Goal: Check status

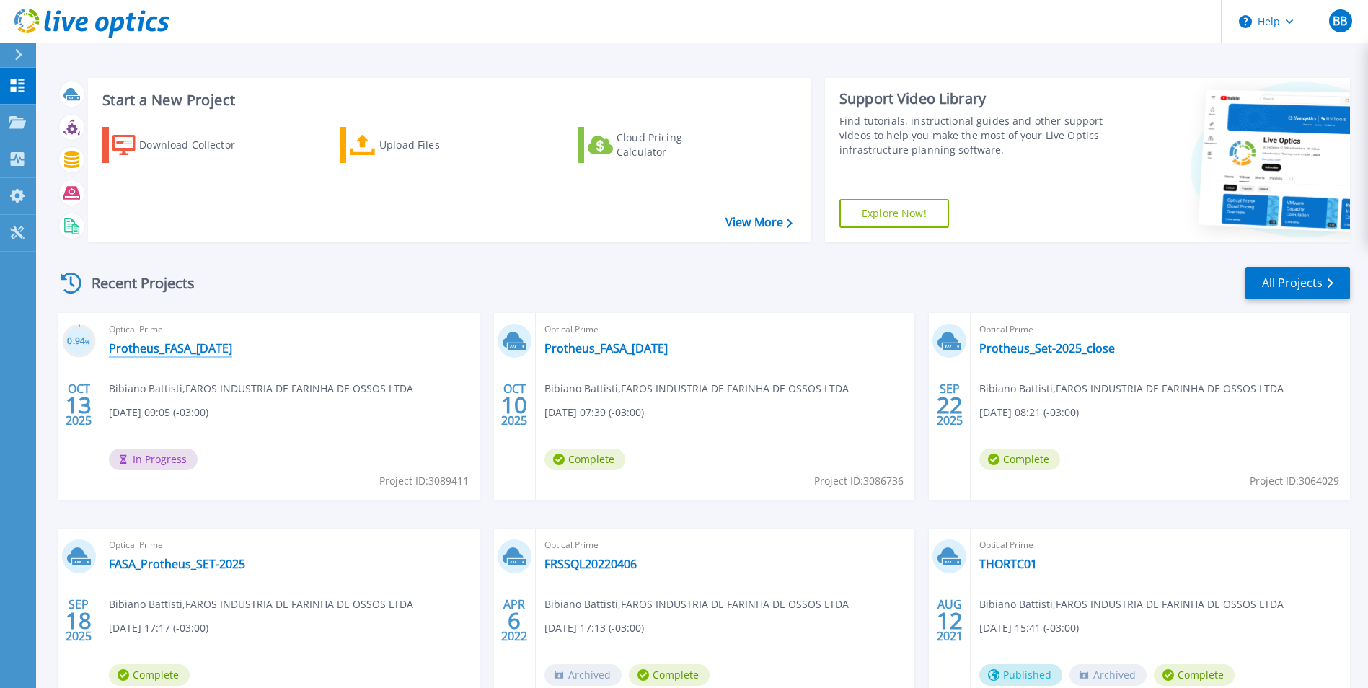
click at [174, 350] on link "Protheus_FASA_[DATE]" at bounding box center [170, 348] width 123 height 14
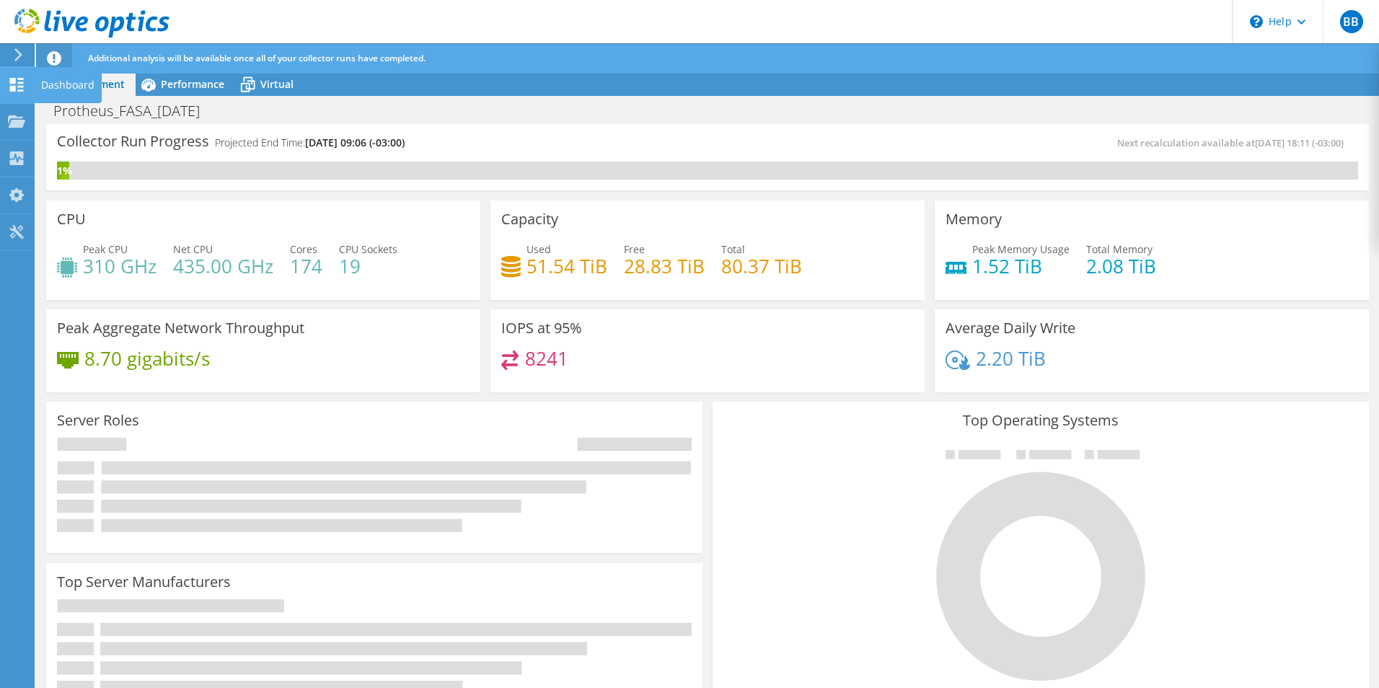
click at [38, 82] on div "Dashboard" at bounding box center [68, 85] width 68 height 36
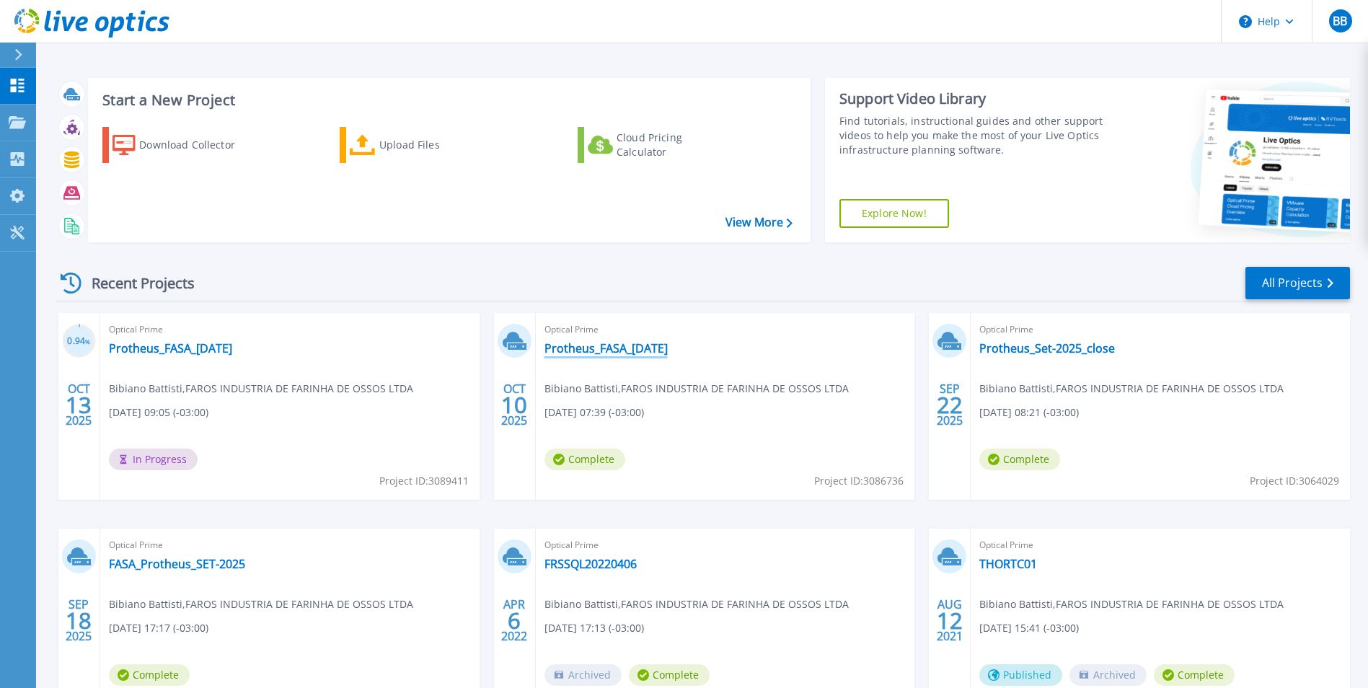
click at [596, 348] on link "Protheus_FASA_[DATE]" at bounding box center [606, 348] width 123 height 14
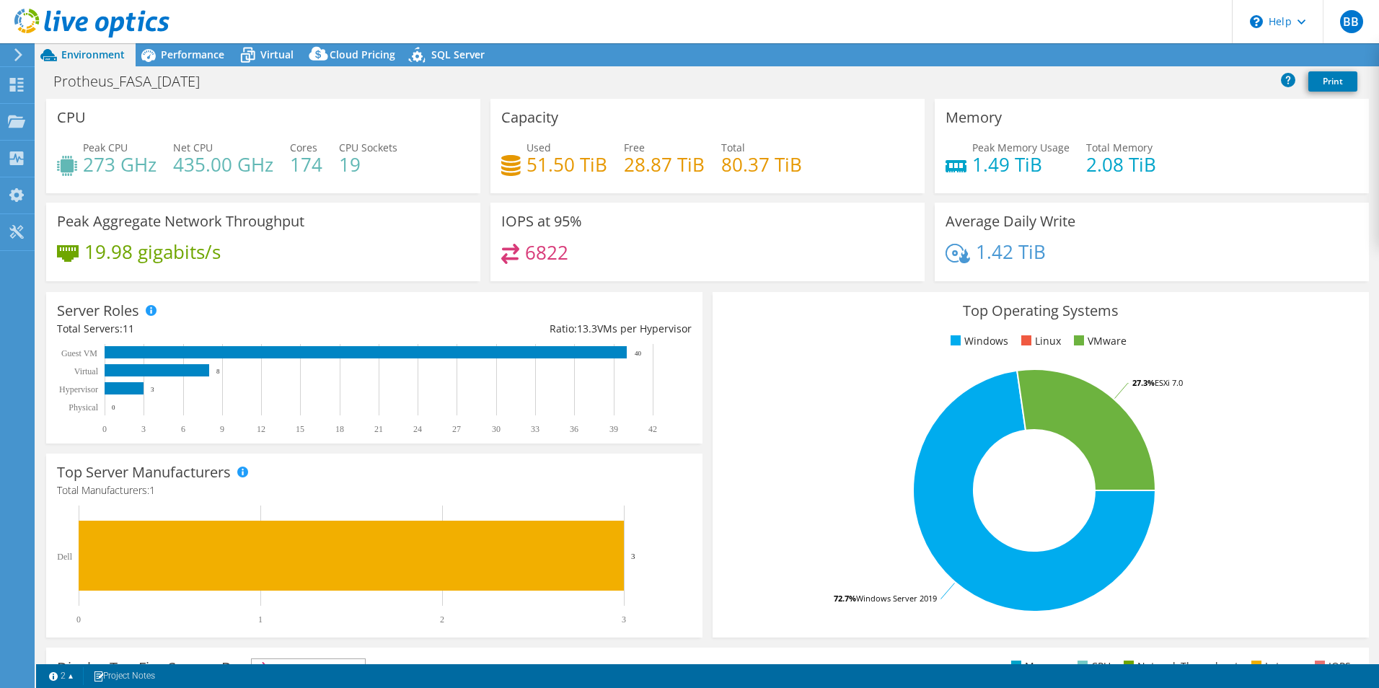
select select "USD"
click at [177, 51] on span "Performance" at bounding box center [192, 55] width 63 height 14
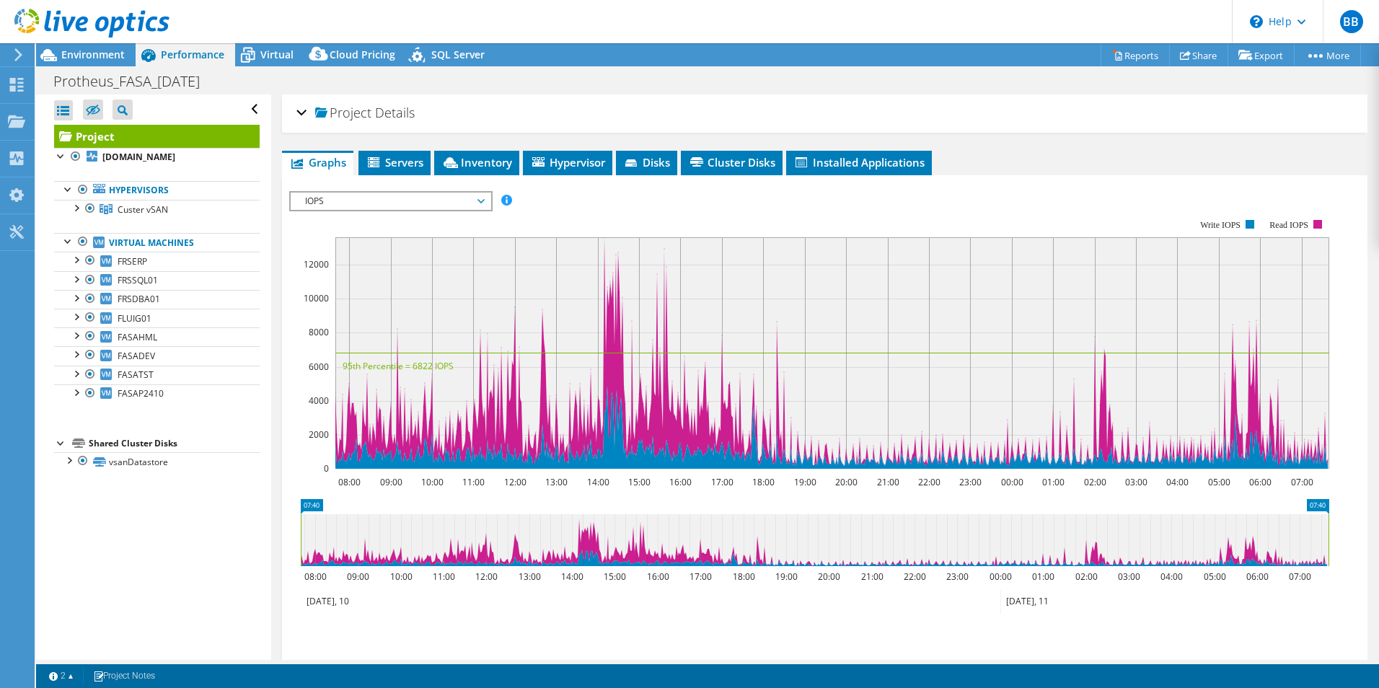
click at [482, 198] on span "IOPS" at bounding box center [390, 201] width 185 height 17
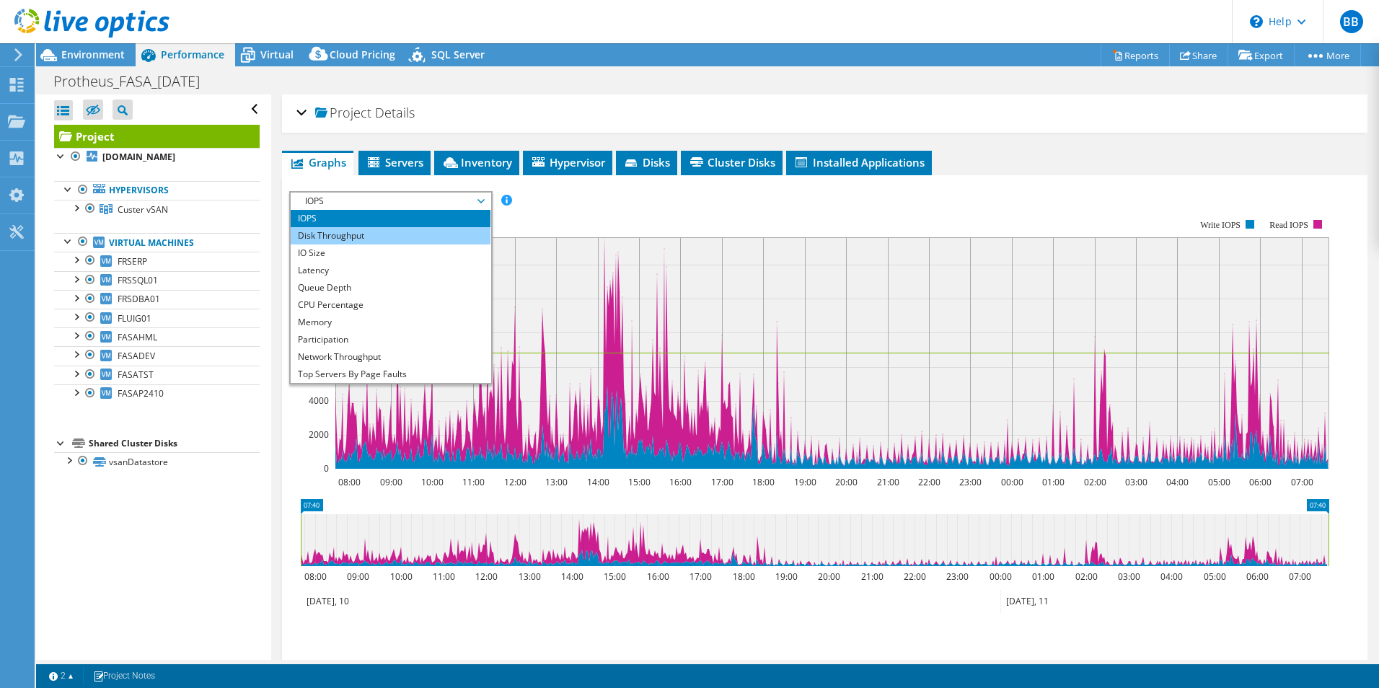
click at [357, 232] on li "Disk Throughput" at bounding box center [391, 235] width 200 height 17
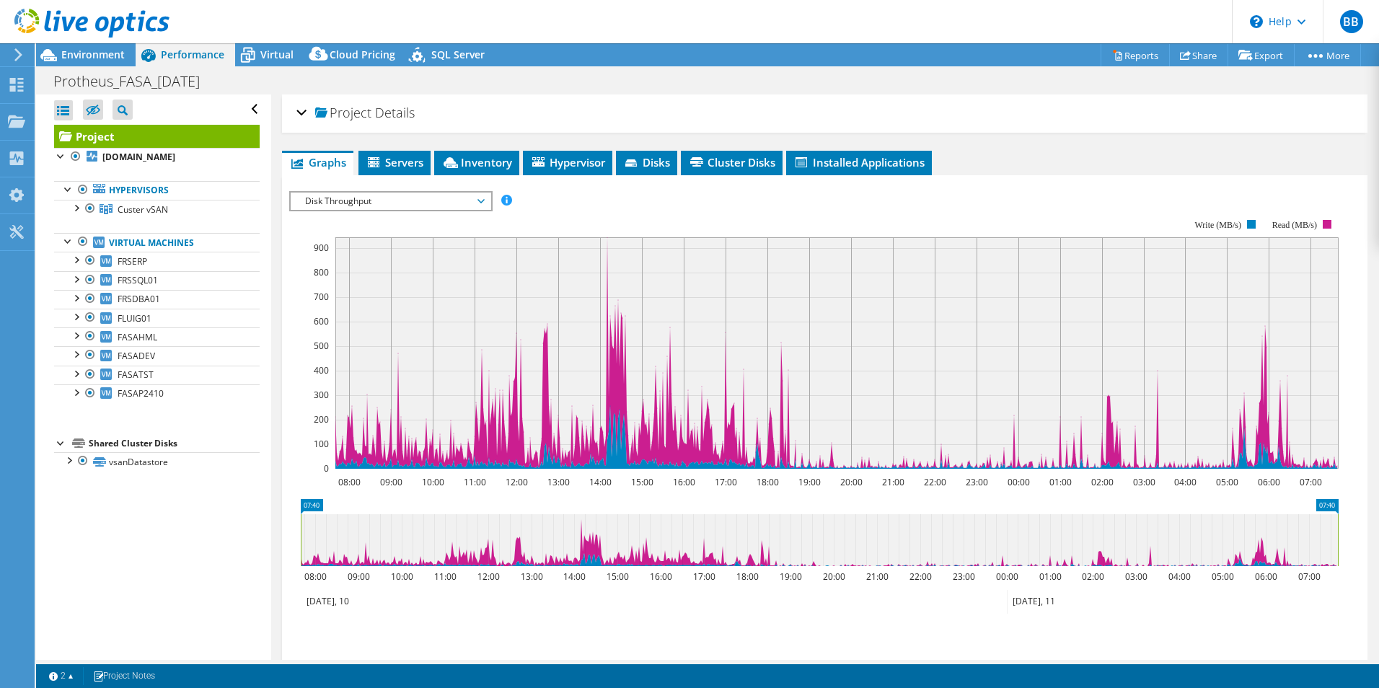
click at [475, 202] on span "Disk Throughput" at bounding box center [390, 201] width 185 height 17
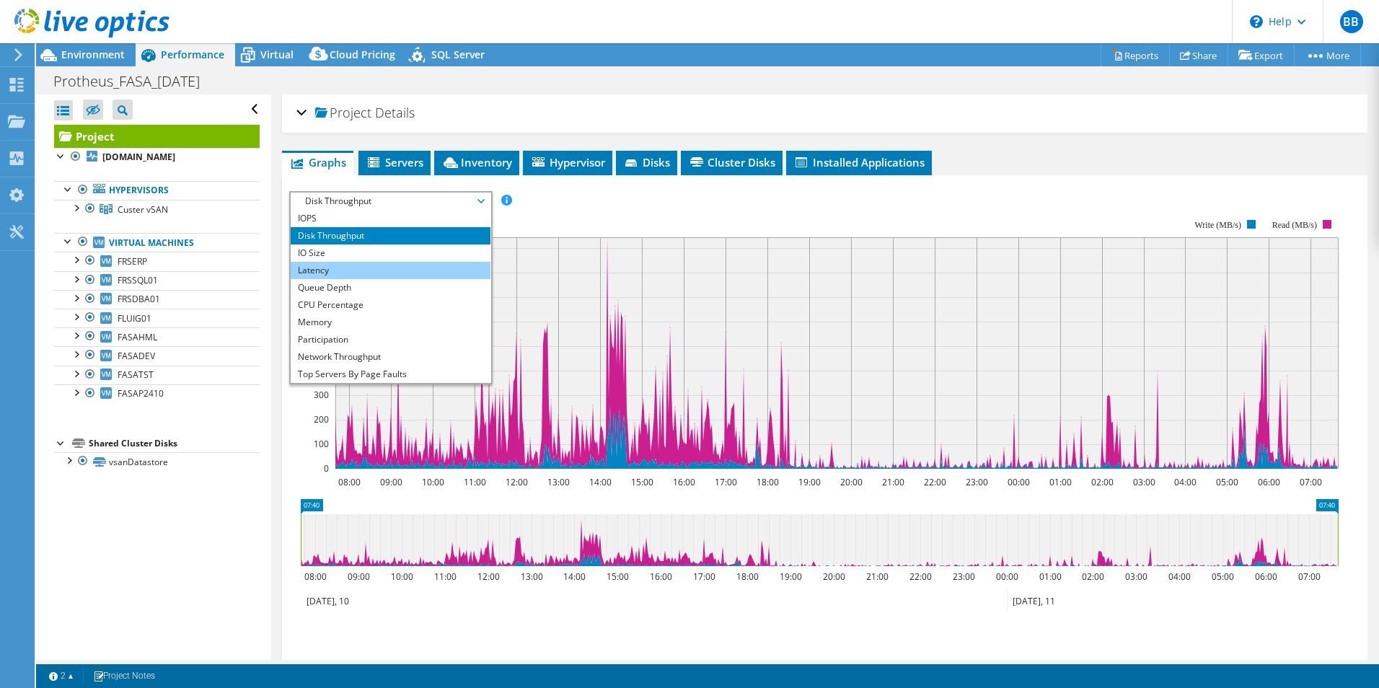
click at [312, 266] on li "Latency" at bounding box center [391, 270] width 200 height 17
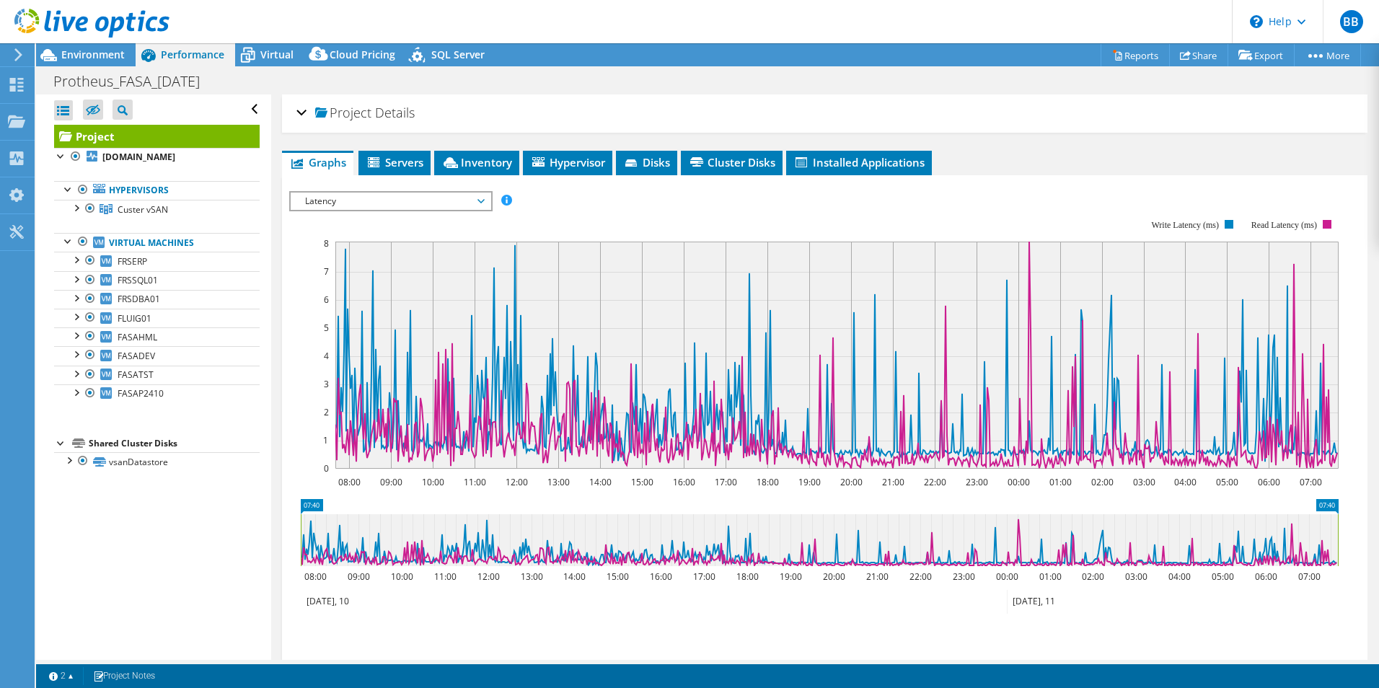
click at [480, 201] on span "Latency" at bounding box center [390, 201] width 185 height 17
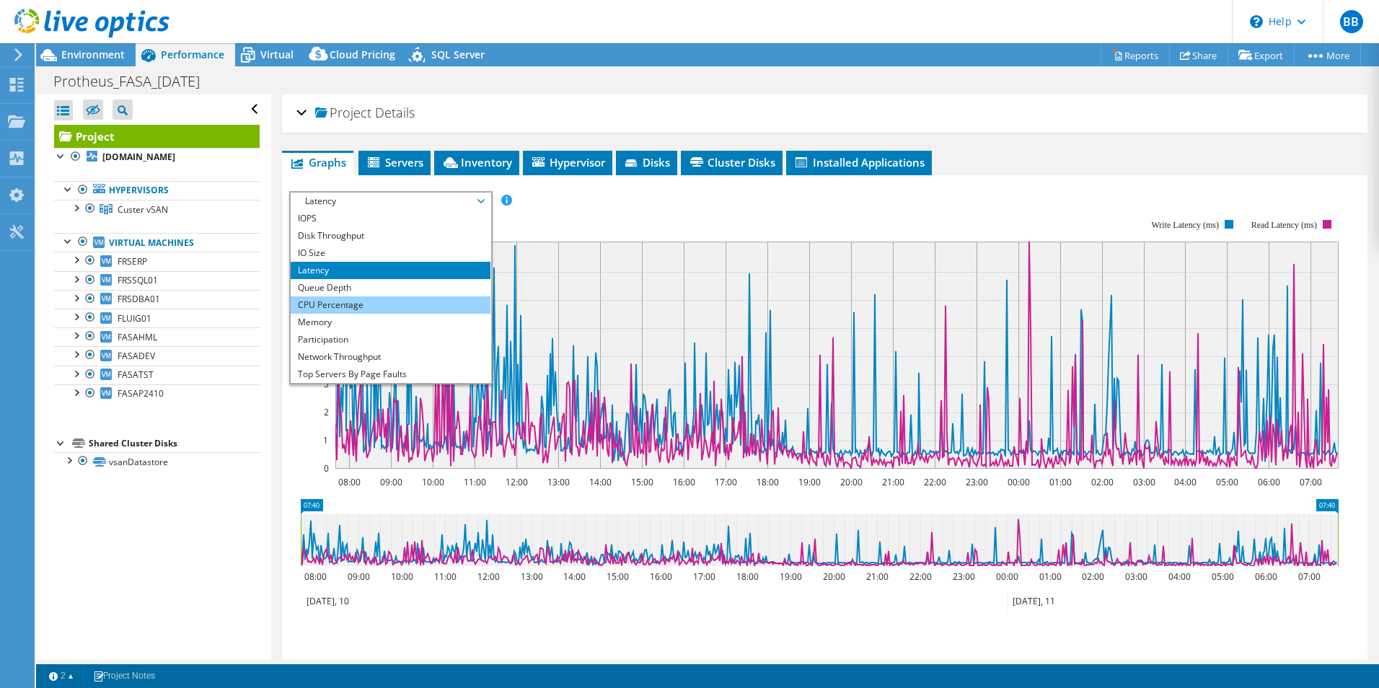
click at [333, 304] on li "CPU Percentage" at bounding box center [391, 304] width 200 height 17
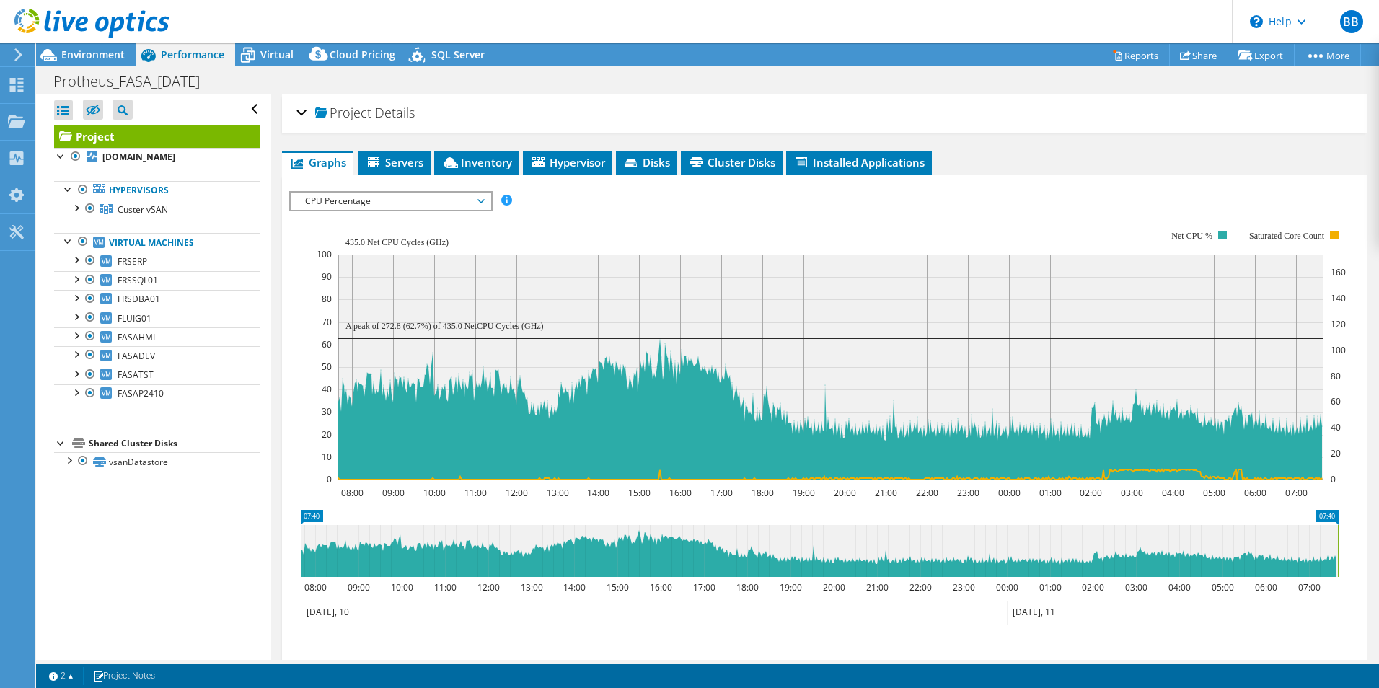
click at [485, 203] on span "CPU Percentage" at bounding box center [391, 201] width 200 height 17
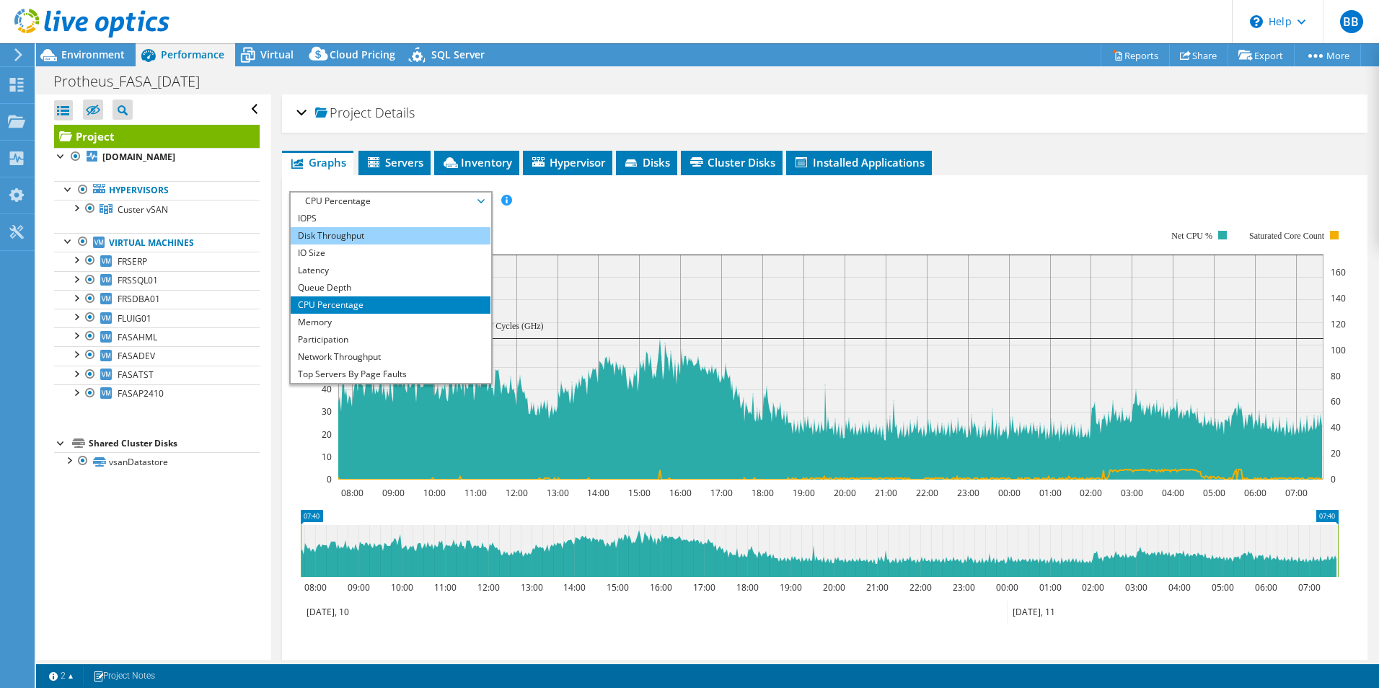
click at [320, 235] on li "Disk Throughput" at bounding box center [391, 235] width 200 height 17
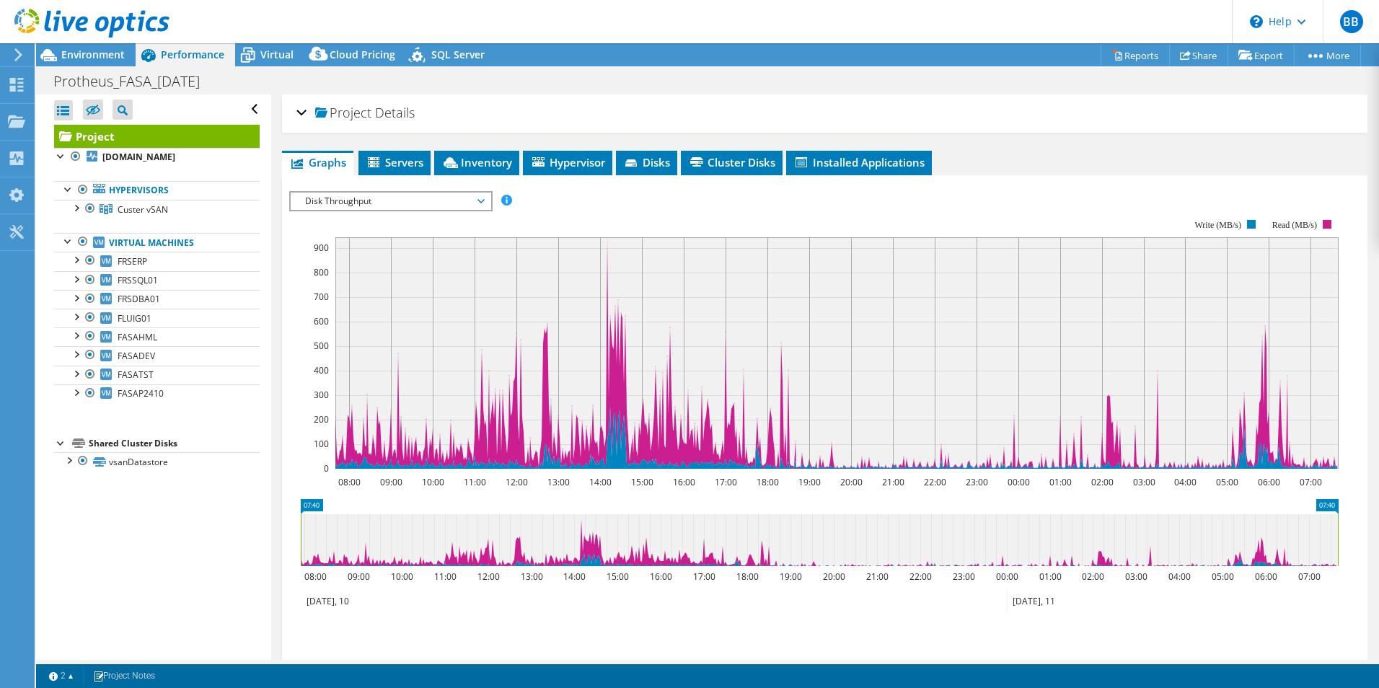
click at [770, 211] on rect at bounding box center [814, 344] width 1050 height 289
click at [726, 203] on rect at bounding box center [814, 344] width 1050 height 289
